Goal: Information Seeking & Learning: Learn about a topic

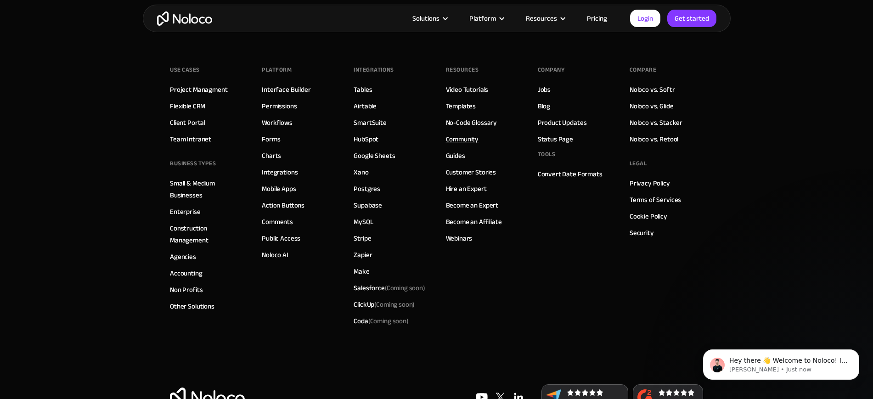
click at [466, 145] on link "Community" at bounding box center [462, 139] width 33 height 12
click at [642, 16] on link "Login" at bounding box center [645, 18] width 30 height 17
click at [597, 17] on link "Pricing" at bounding box center [597, 18] width 43 height 12
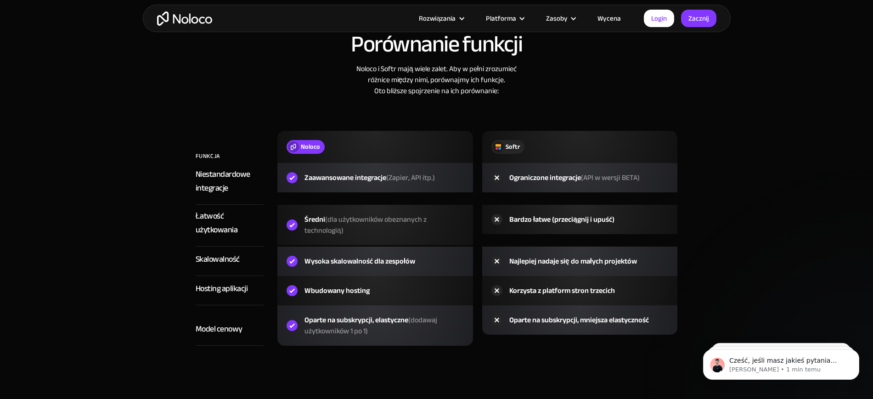
scroll to position [1436, 0]
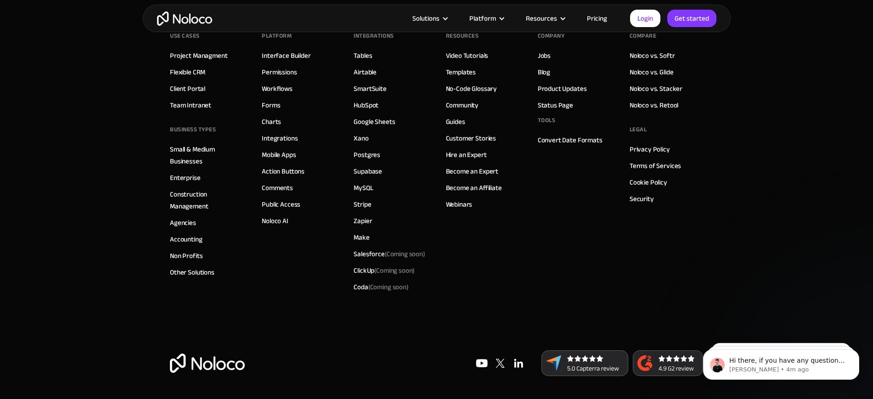
scroll to position [2440, 0]
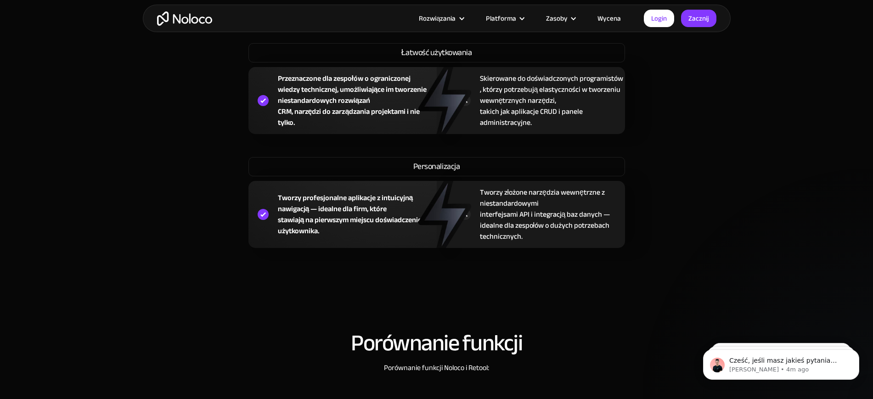
scroll to position [1034, 0]
